Goal: Task Accomplishment & Management: Use online tool/utility

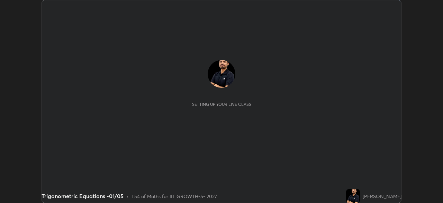
scroll to position [203, 443]
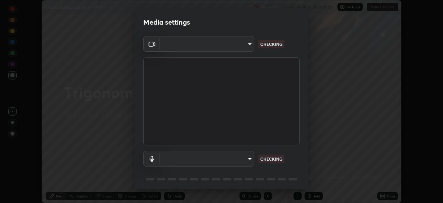
type input "8af73e8d16ef8e3bb7c62716022b9fe157133e9521606ce818031bd72dda2f9e"
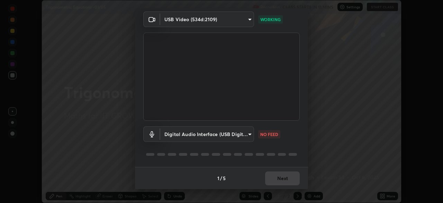
click at [282, 179] on div "1 / 5 Next" at bounding box center [221, 178] width 173 height 22
click at [286, 179] on div "1 / 5 Next" at bounding box center [221, 178] width 173 height 22
click at [284, 180] on div "1 / 5 Next" at bounding box center [221, 178] width 173 height 22
click at [186, 134] on body "Erase all Trigonometric Equations -01/05 Recording CLASS STARTS IN 10 MINS Sett…" at bounding box center [221, 101] width 443 height 203
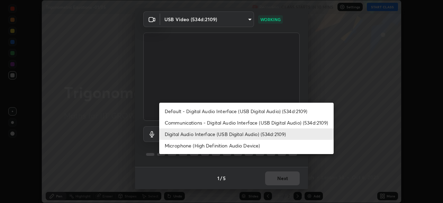
click at [175, 122] on li "Communications - Digital Audio Interface (USB Digital Audio) (534d:2109)" at bounding box center [246, 122] width 175 height 11
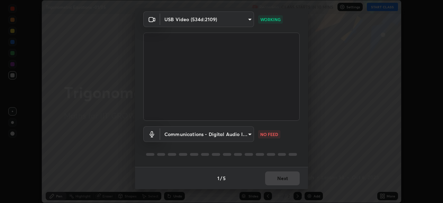
click at [174, 135] on li "Digital Audio Interface (USB Digital Audio) (534d:2109)" at bounding box center [224, 134] width 131 height 7
type input "db0d7c9beb13b4e78125a01b2d6a1ec26d905c86c3f77846953810cd6e9daa18"
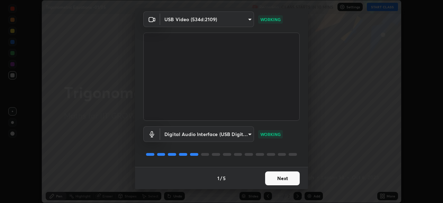
click at [273, 179] on button "Next" at bounding box center [282, 178] width 35 height 14
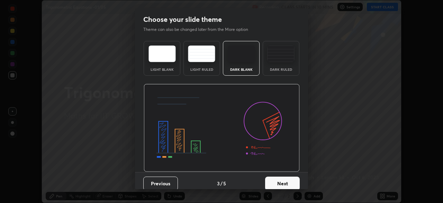
click at [284, 176] on button "Next" at bounding box center [282, 183] width 35 height 14
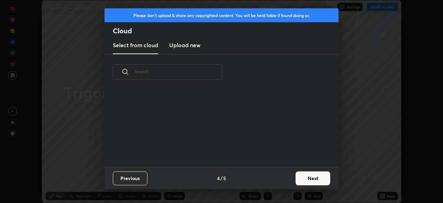
click at [289, 174] on div "Previous 4 / 5 Next" at bounding box center [222, 178] width 234 height 22
click at [296, 174] on button "Next" at bounding box center [313, 178] width 35 height 14
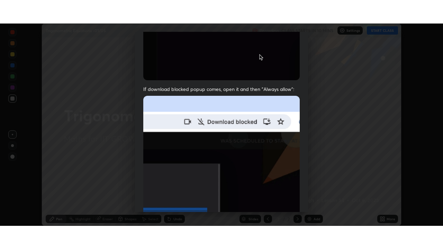
scroll to position [166, 0]
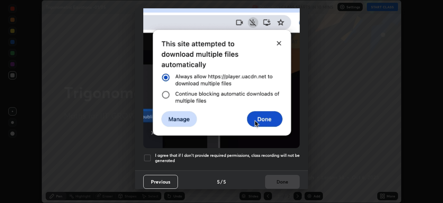
click at [146, 157] on div at bounding box center [147, 157] width 8 height 8
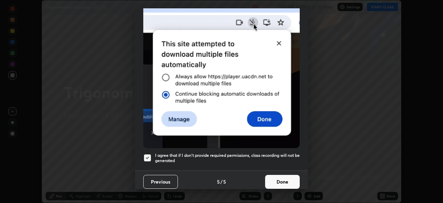
click at [283, 182] on button "Done" at bounding box center [282, 182] width 35 height 14
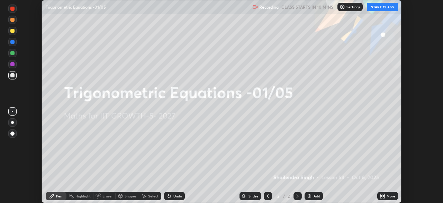
click at [381, 194] on icon at bounding box center [382, 195] width 2 height 2
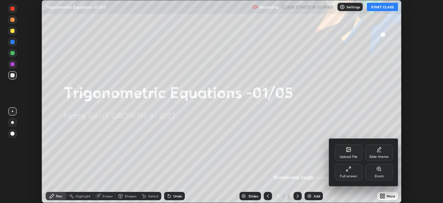
click at [351, 174] on div "Full screen" at bounding box center [348, 175] width 17 height 3
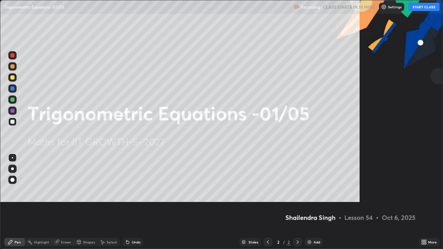
scroll to position [249, 443]
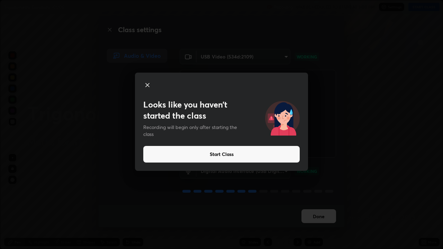
click at [211, 154] on button "Start Class" at bounding box center [221, 154] width 157 height 17
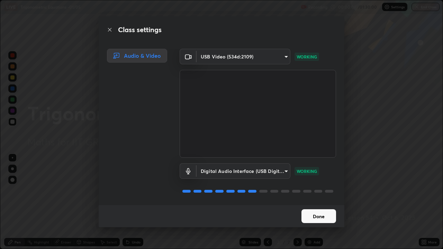
click at [309, 202] on button "Done" at bounding box center [319, 217] width 35 height 14
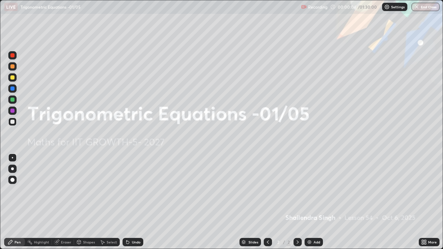
click at [424, 202] on icon at bounding box center [425, 243] width 6 height 6
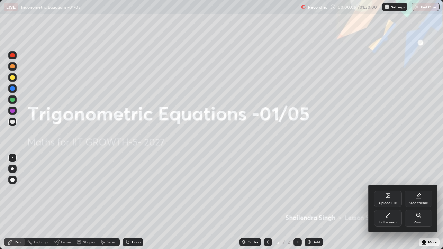
click at [387, 202] on div "Upload File" at bounding box center [388, 203] width 18 height 3
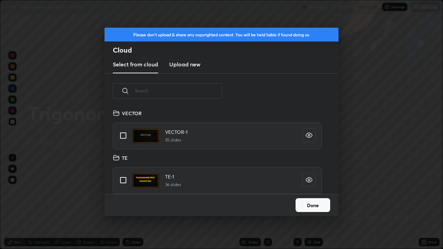
scroll to position [85, 222]
click at [125, 182] on input "grid" at bounding box center [123, 180] width 15 height 15
checkbox input "true"
click at [302, 202] on button "Done" at bounding box center [313, 205] width 35 height 14
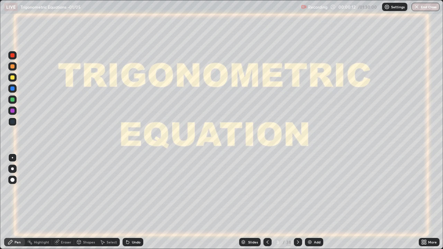
click at [298, 202] on icon at bounding box center [298, 243] width 6 height 6
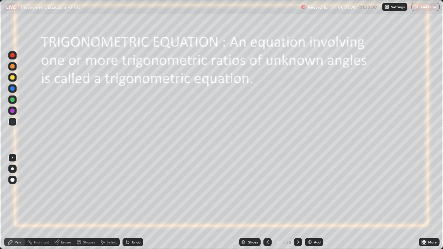
click at [11, 78] on div at bounding box center [12, 78] width 4 height 4
click at [298, 202] on icon at bounding box center [298, 243] width 6 height 6
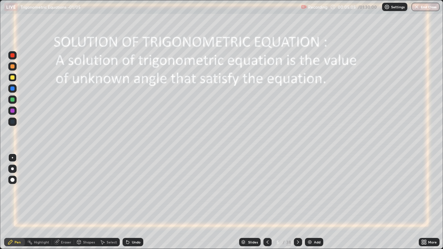
click at [268, 202] on icon at bounding box center [268, 243] width 6 height 6
click at [297, 202] on icon at bounding box center [298, 243] width 6 height 6
click at [267, 202] on icon at bounding box center [268, 242] width 2 height 3
click at [298, 202] on icon at bounding box center [298, 242] width 2 height 3
click at [299, 202] on icon at bounding box center [298, 243] width 6 height 6
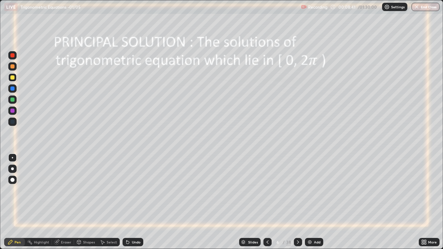
click at [13, 89] on div at bounding box center [12, 89] width 4 height 4
click at [130, 202] on div "Undo" at bounding box center [133, 242] width 21 height 8
click at [297, 202] on icon at bounding box center [298, 243] width 6 height 6
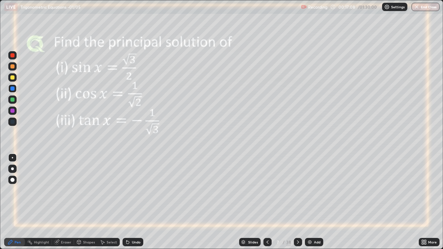
click at [129, 202] on icon at bounding box center [128, 243] width 6 height 6
click at [130, 202] on div "Undo" at bounding box center [133, 242] width 21 height 8
click at [129, 202] on icon at bounding box center [128, 243] width 6 height 6
click at [298, 202] on icon at bounding box center [298, 243] width 6 height 6
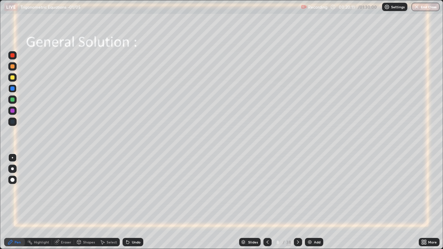
click at [134, 202] on div "Undo" at bounding box center [133, 242] width 21 height 8
click at [133, 202] on div "Undo" at bounding box center [136, 242] width 9 height 3
click at [134, 202] on div "Undo" at bounding box center [136, 242] width 9 height 3
click at [136, 202] on div "Undo" at bounding box center [136, 242] width 9 height 3
click at [13, 111] on div at bounding box center [12, 111] width 4 height 4
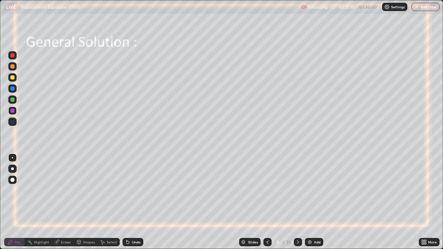
click at [63, 202] on div "Eraser" at bounding box center [66, 242] width 10 height 3
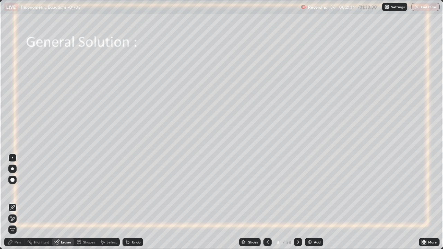
click at [13, 202] on icon at bounding box center [13, 219] width 6 height 6
click at [11, 202] on div "Pen" at bounding box center [14, 242] width 21 height 8
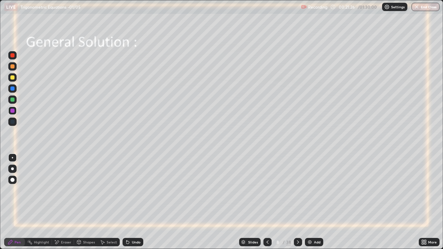
click at [13, 78] on div at bounding box center [12, 78] width 4 height 4
click at [12, 90] on div at bounding box center [12, 89] width 4 height 4
click at [12, 100] on div at bounding box center [12, 100] width 4 height 4
click at [126, 202] on icon at bounding box center [126, 241] width 1 height 1
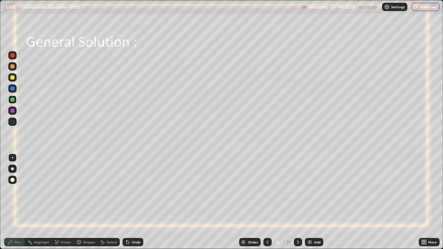
click at [128, 202] on icon at bounding box center [128, 243] width 6 height 6
click at [127, 202] on icon at bounding box center [127, 242] width 3 height 3
click at [13, 110] on div at bounding box center [12, 111] width 4 height 4
click at [309, 202] on img at bounding box center [310, 243] width 6 height 6
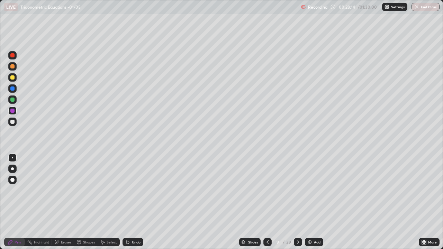
click at [13, 79] on div at bounding box center [12, 78] width 4 height 4
click at [12, 101] on div at bounding box center [12, 100] width 4 height 4
click at [14, 124] on div at bounding box center [12, 122] width 8 height 8
click at [267, 202] on icon at bounding box center [268, 243] width 6 height 6
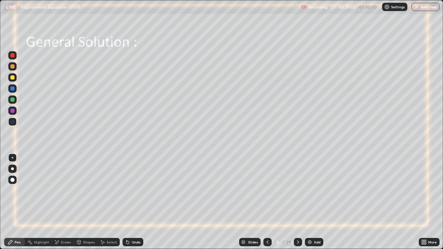
click at [297, 202] on icon at bounding box center [298, 243] width 6 height 6
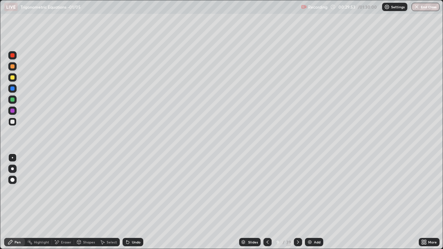
click at [297, 202] on icon at bounding box center [298, 243] width 6 height 6
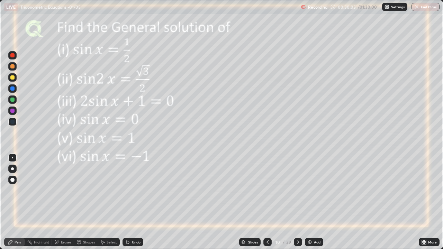
click at [13, 79] on div at bounding box center [12, 78] width 4 height 4
click at [267, 202] on icon at bounding box center [268, 243] width 6 height 6
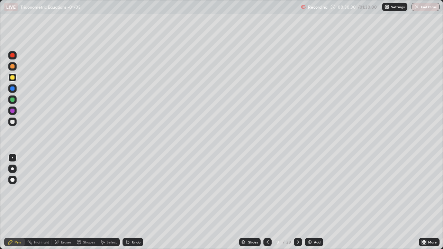
click at [268, 202] on icon at bounding box center [268, 243] width 6 height 6
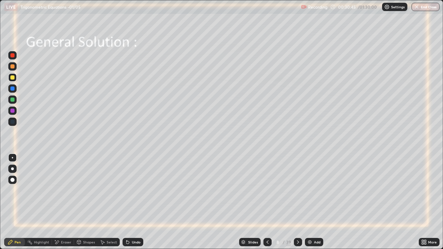
click at [298, 202] on icon at bounding box center [298, 243] width 6 height 6
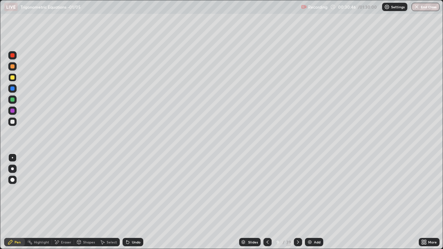
click at [298, 202] on div at bounding box center [298, 242] width 8 height 8
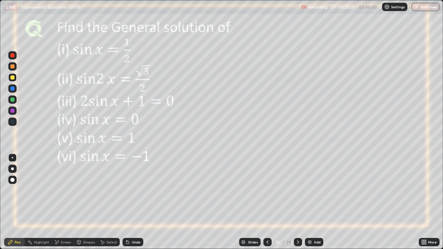
click at [267, 202] on icon at bounding box center [268, 242] width 2 height 3
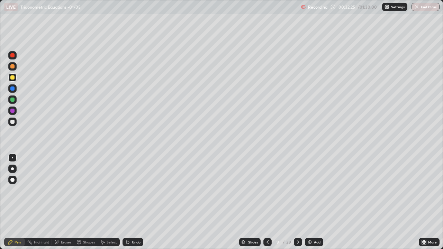
click at [268, 202] on icon at bounding box center [268, 243] width 6 height 6
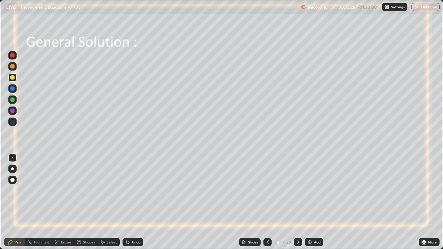
click at [268, 202] on div at bounding box center [268, 242] width 8 height 8
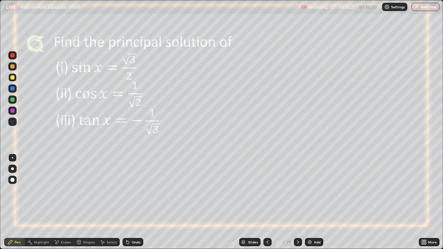
click at [298, 202] on icon at bounding box center [298, 243] width 6 height 6
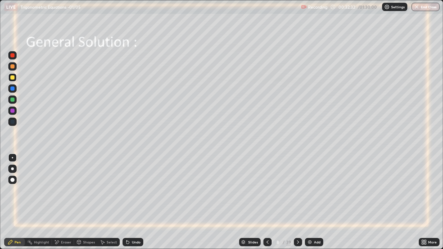
click at [297, 202] on icon at bounding box center [298, 243] width 6 height 6
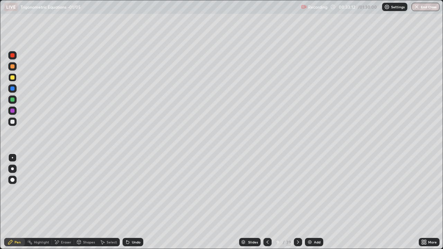
click at [268, 202] on icon at bounding box center [268, 243] width 6 height 6
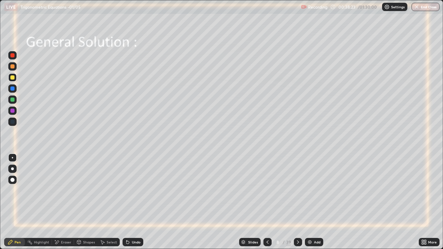
click at [297, 202] on icon at bounding box center [298, 243] width 6 height 6
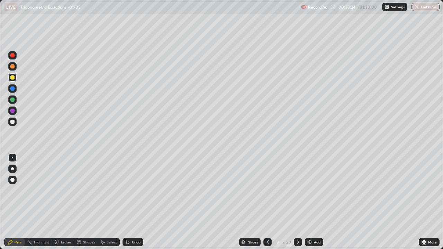
click at [298, 202] on icon at bounding box center [298, 242] width 2 height 3
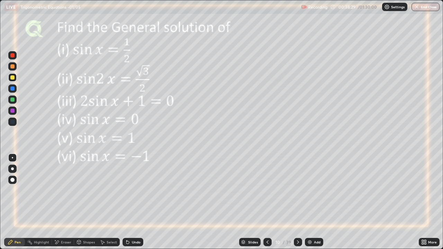
click at [61, 202] on div "Eraser" at bounding box center [66, 242] width 10 height 3
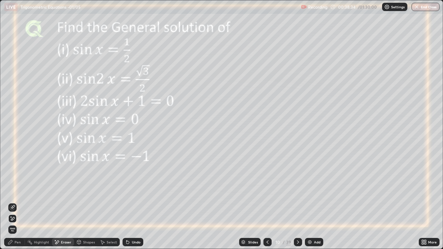
click at [18, 202] on div "Pen" at bounding box center [14, 242] width 21 height 8
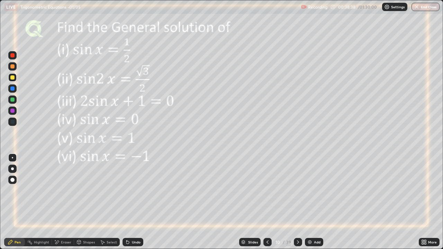
click at [11, 55] on div at bounding box center [12, 55] width 4 height 4
click at [13, 79] on div at bounding box center [12, 78] width 4 height 4
click at [132, 202] on div "Undo" at bounding box center [133, 242] width 21 height 8
click at [267, 202] on icon at bounding box center [268, 242] width 2 height 3
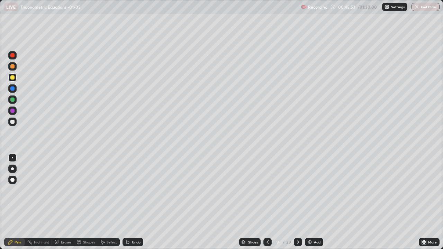
click at [265, 202] on div at bounding box center [268, 242] width 8 height 8
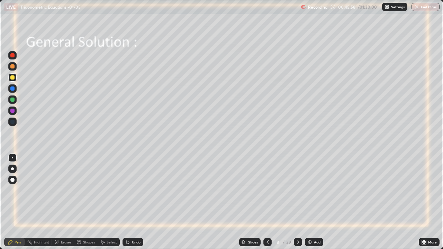
click at [297, 202] on icon at bounding box center [298, 243] width 6 height 6
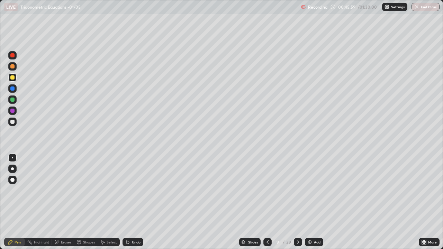
click at [297, 202] on icon at bounding box center [298, 243] width 6 height 6
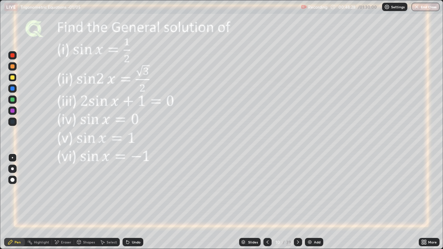
click at [131, 202] on div "Undo" at bounding box center [133, 242] width 21 height 8
click at [127, 202] on icon at bounding box center [128, 243] width 6 height 6
click at [312, 202] on img at bounding box center [310, 243] width 6 height 6
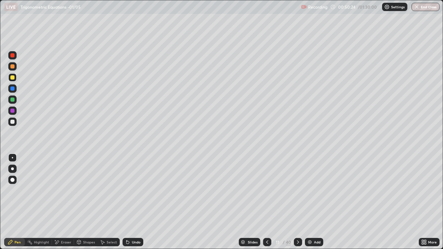
click at [267, 202] on icon at bounding box center [268, 243] width 6 height 6
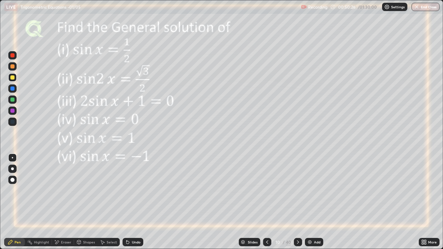
click at [298, 202] on icon at bounding box center [298, 242] width 2 height 3
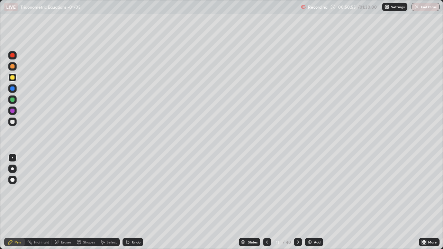
click at [11, 99] on div at bounding box center [12, 100] width 4 height 4
click at [83, 202] on div "Shapes" at bounding box center [89, 242] width 12 height 3
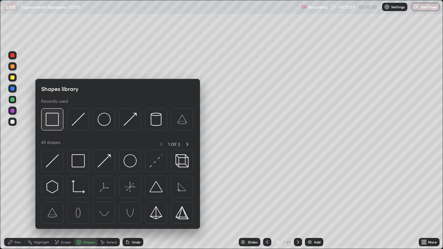
click at [55, 118] on img at bounding box center [52, 119] width 13 height 13
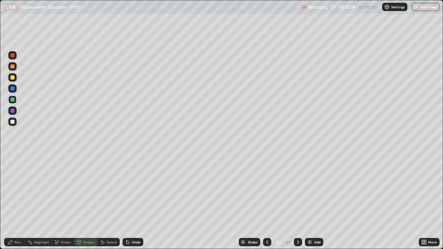
click at [13, 56] on div at bounding box center [12, 55] width 4 height 4
click at [128, 202] on icon at bounding box center [127, 242] width 3 height 3
click at [13, 202] on icon at bounding box center [11, 243] width 6 height 6
click at [267, 202] on icon at bounding box center [268, 243] width 6 height 6
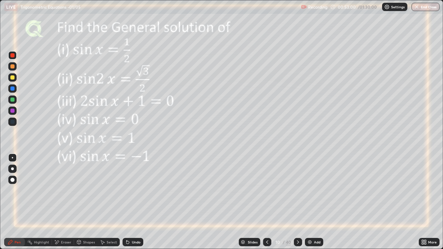
click at [267, 202] on icon at bounding box center [268, 243] width 6 height 6
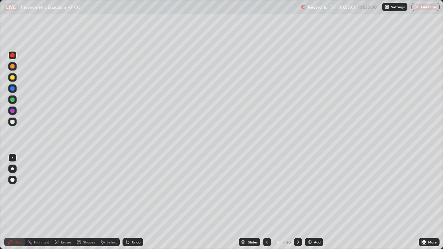
click at [297, 202] on icon at bounding box center [298, 243] width 6 height 6
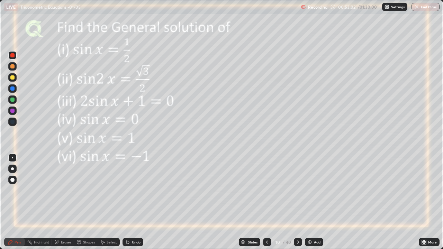
click at [298, 202] on icon at bounding box center [298, 243] width 6 height 6
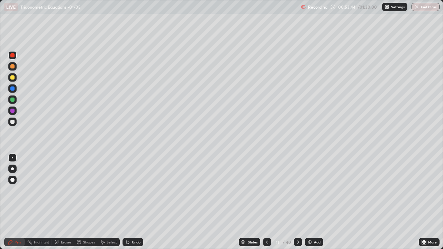
click at [267, 202] on icon at bounding box center [268, 243] width 6 height 6
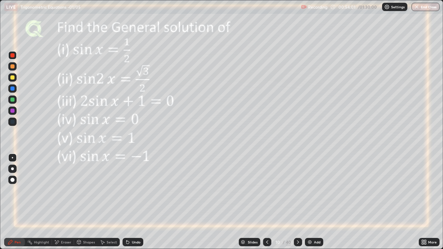
click at [298, 202] on icon at bounding box center [298, 243] width 6 height 6
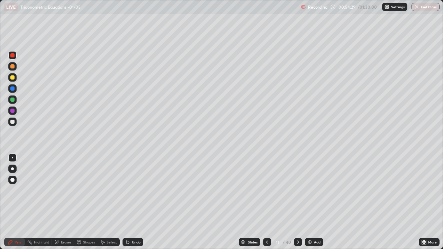
click at [298, 202] on icon at bounding box center [298, 242] width 2 height 3
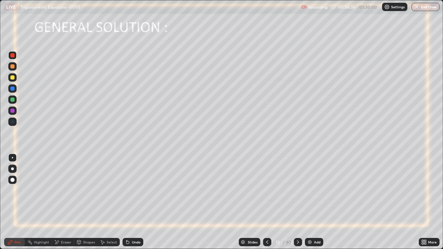
click at [12, 78] on div at bounding box center [12, 78] width 4 height 4
click at [132, 202] on div "Undo" at bounding box center [136, 242] width 9 height 3
click at [130, 202] on div "Undo" at bounding box center [133, 242] width 21 height 8
click at [13, 109] on div at bounding box center [12, 111] width 4 height 4
click at [299, 202] on div at bounding box center [298, 242] width 8 height 8
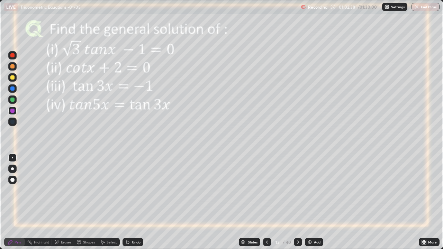
click at [266, 202] on icon at bounding box center [268, 243] width 6 height 6
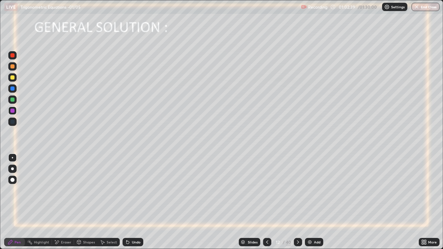
click at [310, 202] on div "Add" at bounding box center [314, 242] width 18 height 8
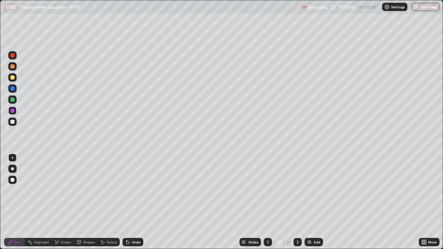
click at [13, 121] on div at bounding box center [12, 122] width 4 height 4
click at [56, 202] on icon at bounding box center [57, 243] width 6 height 6
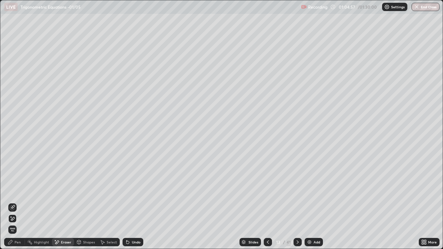
click at [12, 202] on icon at bounding box center [13, 208] width 6 height 6
click at [16, 202] on div "Pen" at bounding box center [18, 242] width 6 height 3
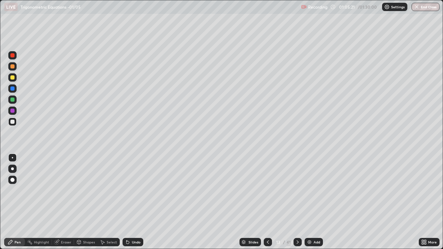
click at [14, 77] on div at bounding box center [12, 78] width 4 height 4
click at [60, 202] on div "Eraser" at bounding box center [63, 242] width 22 height 8
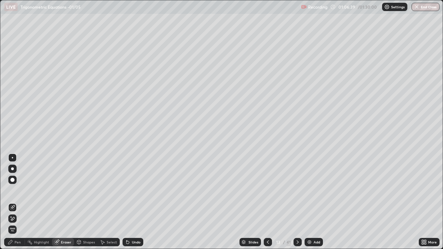
click at [12, 202] on icon at bounding box center [11, 243] width 6 height 6
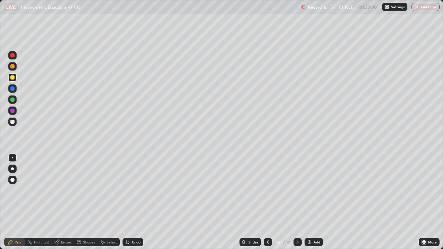
click at [86, 202] on div "Shapes" at bounding box center [89, 242] width 12 height 3
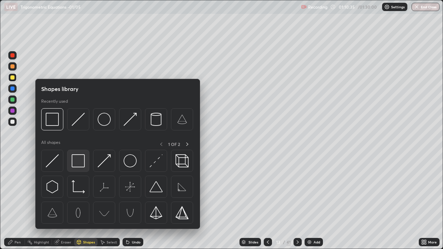
click at [77, 161] on img at bounding box center [78, 160] width 13 height 13
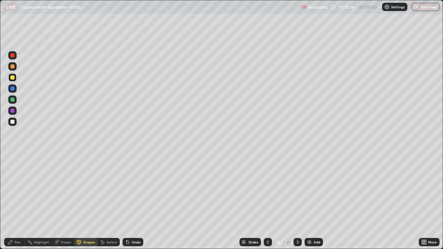
click at [12, 111] on div at bounding box center [12, 111] width 4 height 4
click at [310, 202] on img at bounding box center [310, 243] width 6 height 6
click at [12, 99] on div at bounding box center [12, 100] width 4 height 4
click at [126, 202] on icon at bounding box center [126, 241] width 1 height 1
click at [14, 202] on div "Pen" at bounding box center [14, 242] width 21 height 8
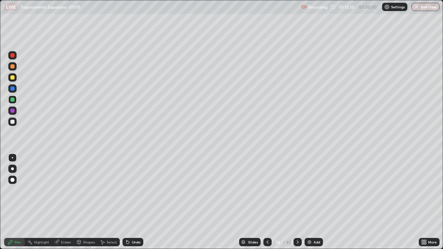
click at [126, 202] on icon at bounding box center [126, 241] width 1 height 1
click at [12, 122] on div at bounding box center [12, 122] width 4 height 4
click at [133, 202] on div "Undo" at bounding box center [136, 242] width 9 height 3
click at [136, 202] on div "Undo" at bounding box center [133, 242] width 21 height 8
click at [137, 202] on div "Undo" at bounding box center [136, 242] width 9 height 3
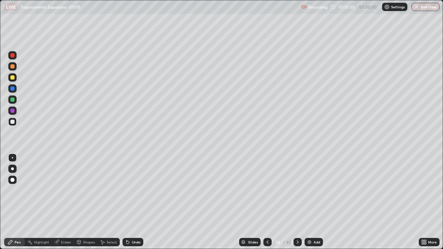
click at [141, 202] on div "Undo" at bounding box center [133, 242] width 21 height 8
click at [137, 202] on div "Undo" at bounding box center [133, 242] width 21 height 8
click at [12, 99] on div at bounding box center [12, 100] width 4 height 4
click at [311, 202] on img at bounding box center [310, 243] width 6 height 6
click at [14, 78] on div at bounding box center [12, 78] width 4 height 4
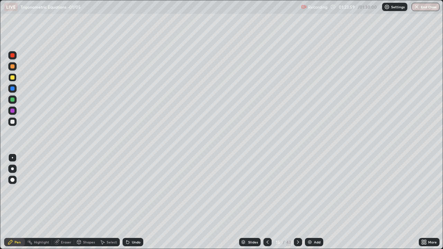
click at [266, 202] on div at bounding box center [268, 242] width 8 height 8
click at [297, 202] on icon at bounding box center [298, 243] width 6 height 6
click at [424, 7] on button "End Class" at bounding box center [426, 7] width 27 height 8
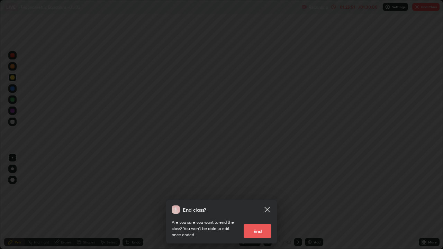
click at [267, 202] on icon at bounding box center [267, 210] width 8 height 8
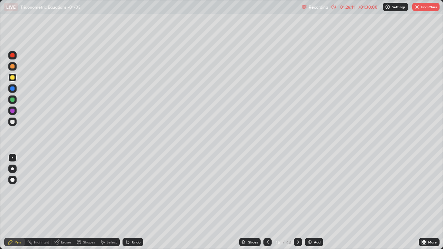
click at [425, 6] on button "End Class" at bounding box center [426, 7] width 27 height 8
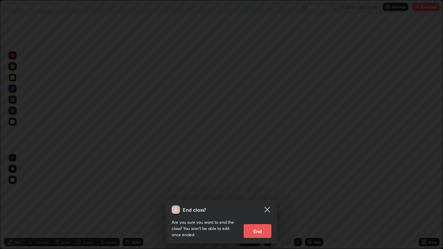
click at [266, 202] on button "End" at bounding box center [258, 231] width 28 height 14
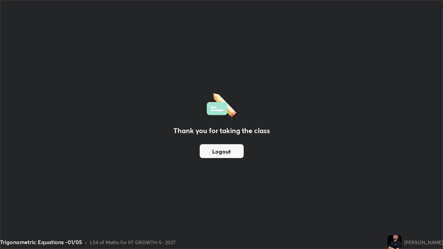
click at [233, 148] on button "Logout" at bounding box center [222, 151] width 44 height 14
